Goal: Task Accomplishment & Management: Manage account settings

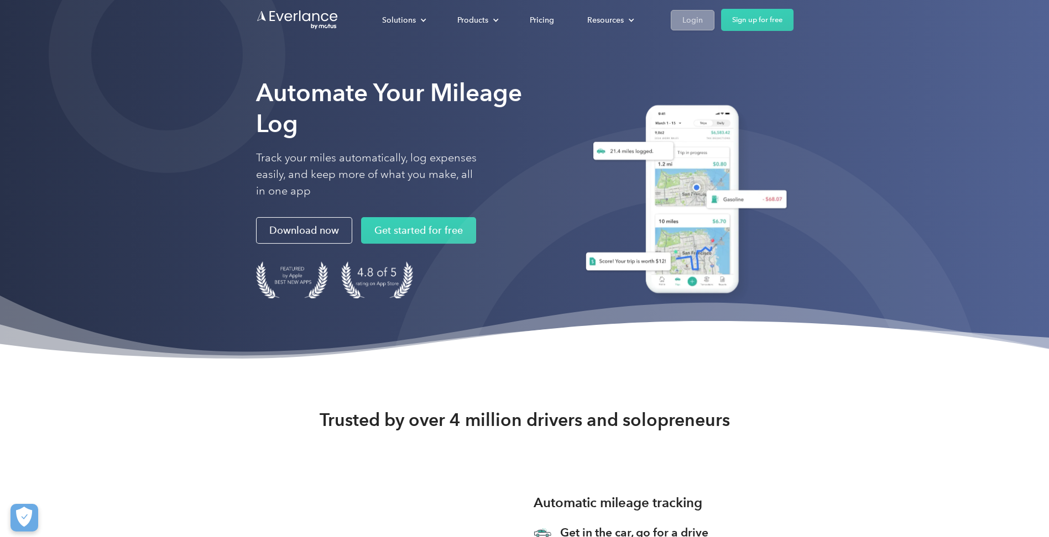
click at [706, 23] on link "Login" at bounding box center [693, 20] width 44 height 20
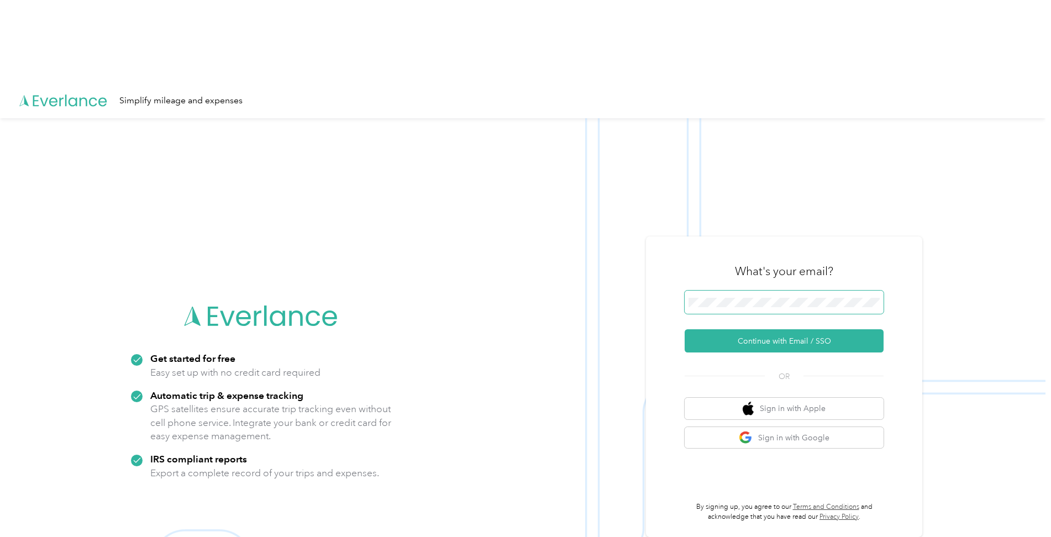
click at [744, 291] on span at bounding box center [784, 302] width 199 height 23
click at [876, 296] on keeper-lock "Open Keeper Popup" at bounding box center [871, 302] width 13 height 13
click at [777, 329] on button "Continue with Email / SSO" at bounding box center [784, 340] width 199 height 23
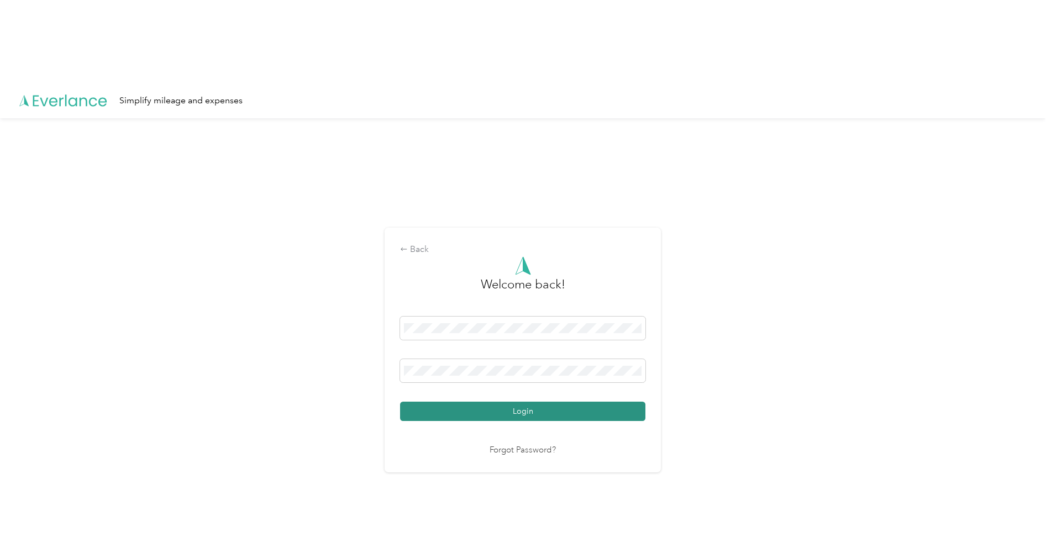
click at [528, 402] on button "Login" at bounding box center [522, 411] width 245 height 19
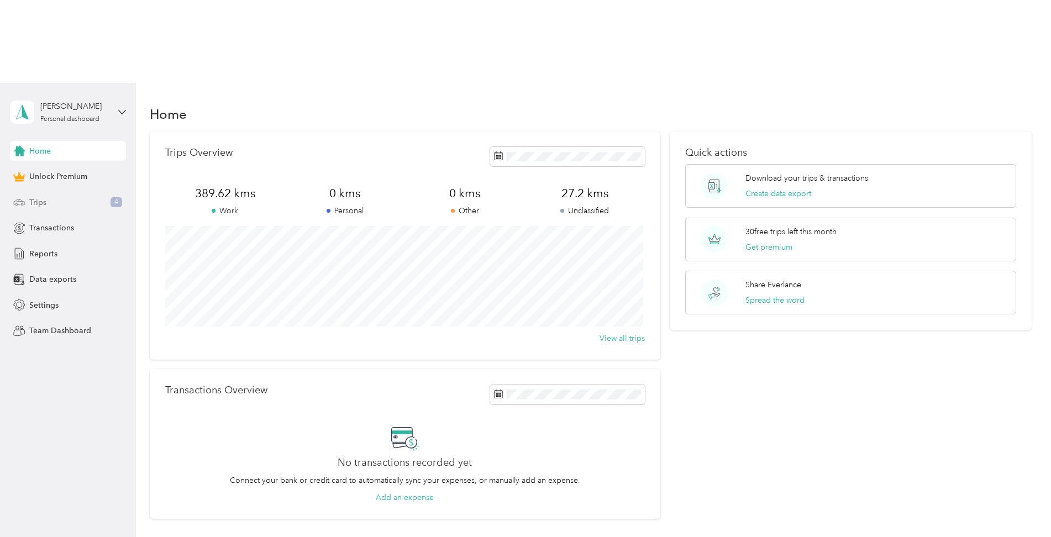
click at [38, 197] on span "Trips" at bounding box center [37, 203] width 17 height 12
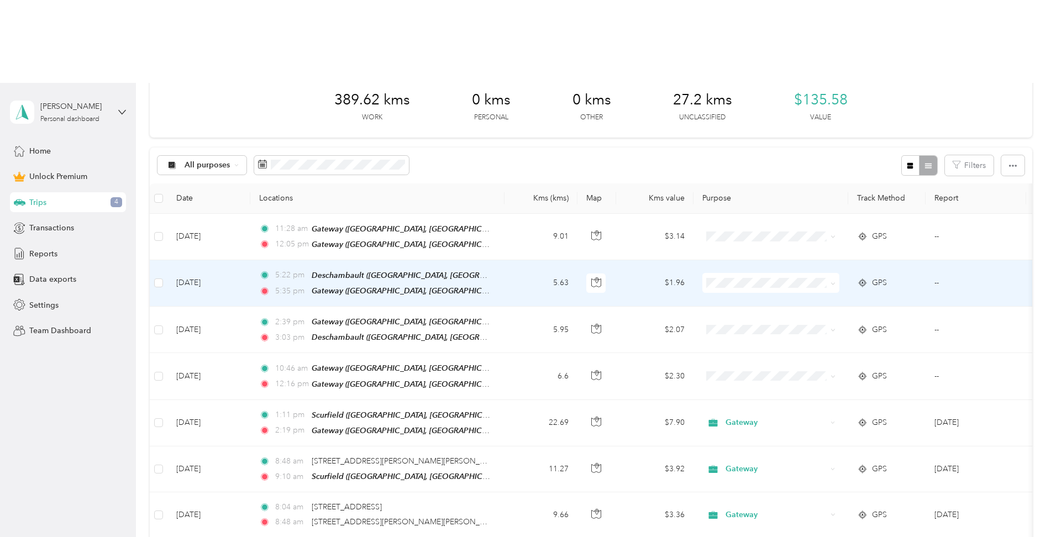
scroll to position [166, 0]
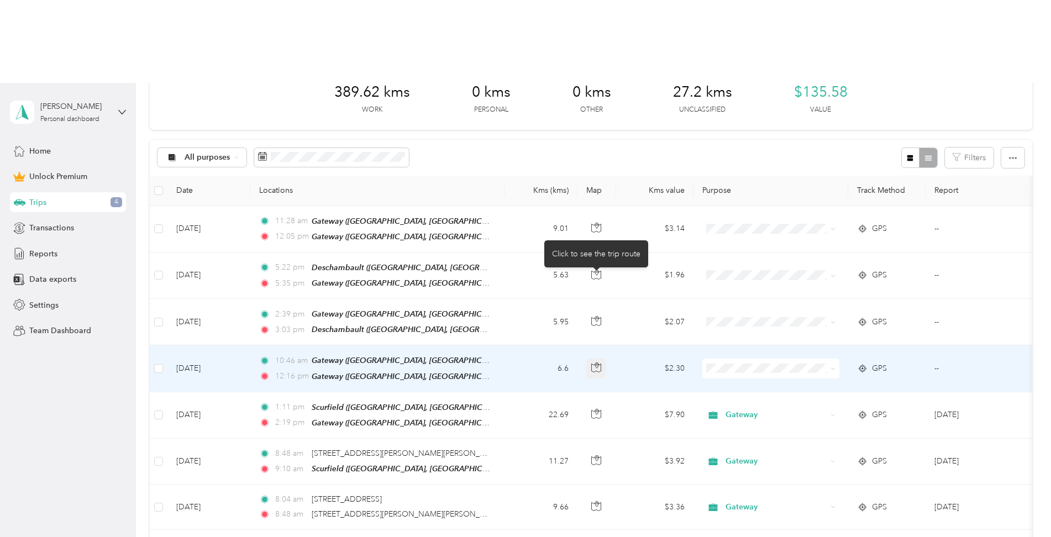
click at [595, 363] on icon "button" at bounding box center [596, 368] width 10 height 10
click at [833, 367] on icon at bounding box center [833, 369] width 5 height 5
click at [758, 359] on span "Gateway" at bounding box center [781, 361] width 102 height 12
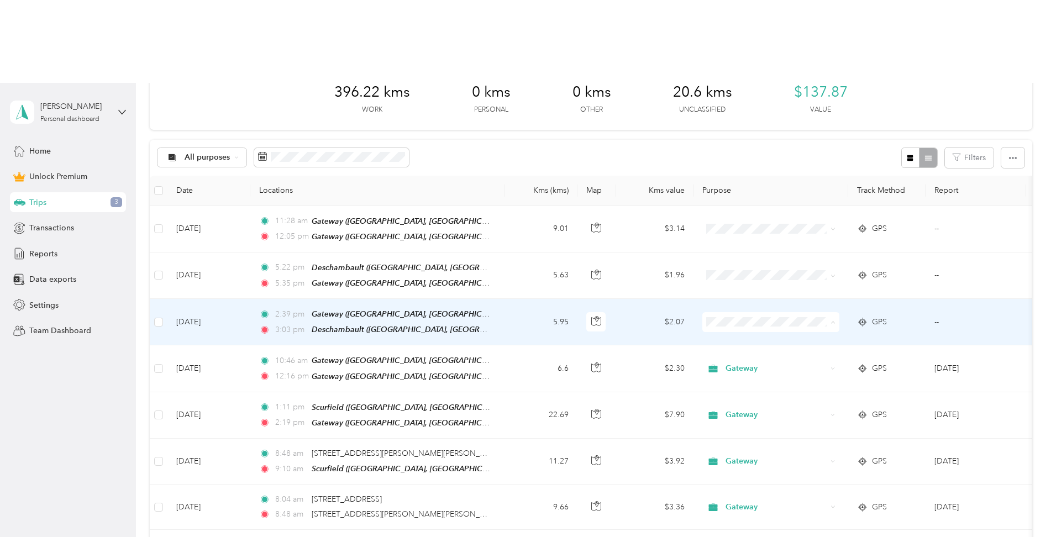
click at [753, 296] on span "Solid Stone" at bounding box center [781, 296] width 102 height 12
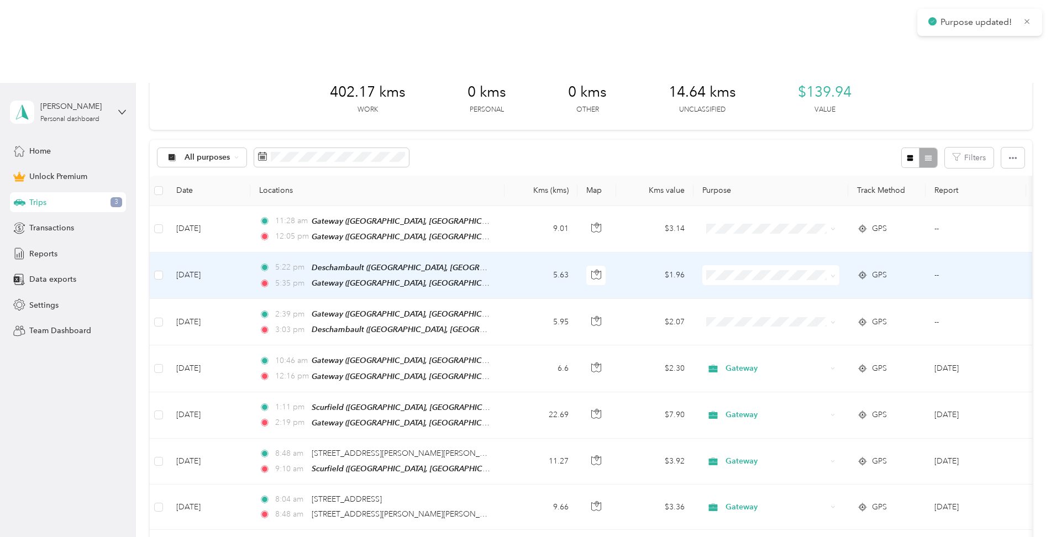
click at [747, 247] on span "Solid Stone" at bounding box center [781, 250] width 102 height 12
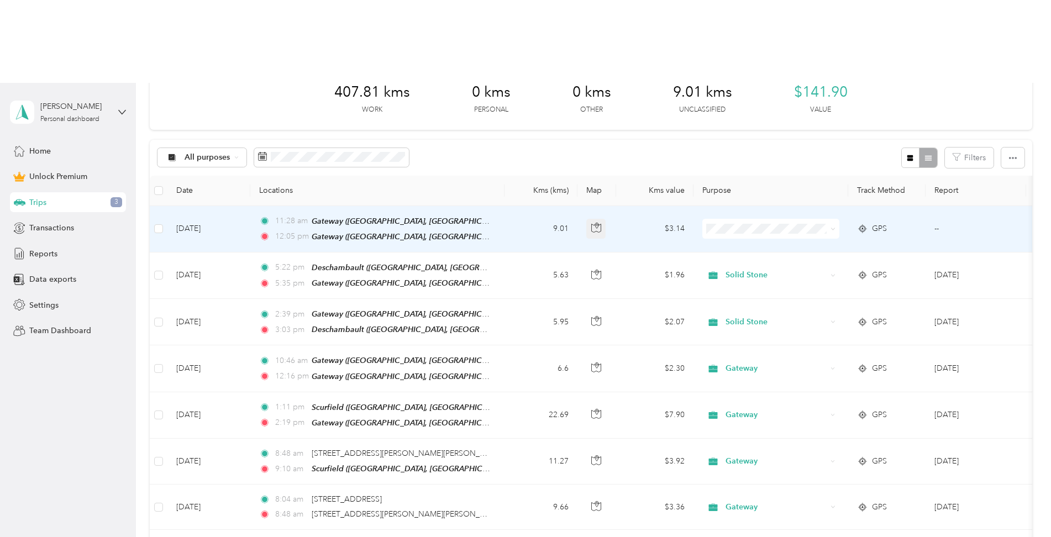
click at [601, 224] on icon "button" at bounding box center [595, 228] width 9 height 8
click at [596, 223] on icon "button" at bounding box center [596, 228] width 10 height 10
click at [836, 218] on span at bounding box center [771, 228] width 137 height 20
click at [828, 223] on span at bounding box center [831, 229] width 9 height 12
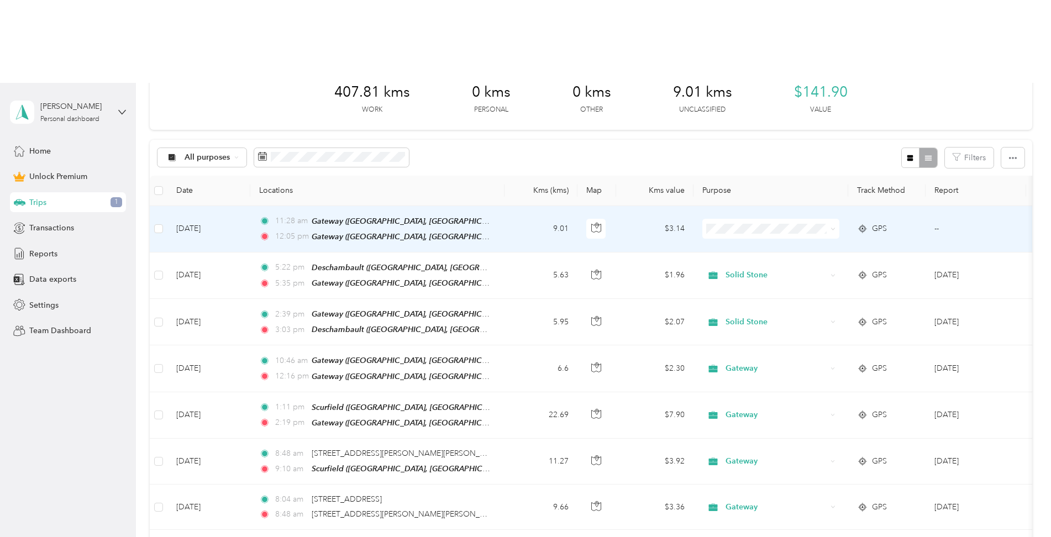
click at [740, 219] on span "Gateway" at bounding box center [781, 224] width 102 height 12
